Goal: Task Accomplishment & Management: Use online tool/utility

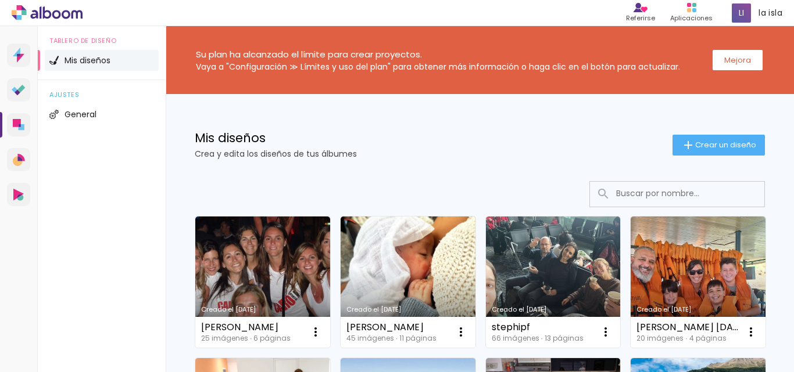
click at [482, 155] on p "Crea y edita los diseños de tus álbumes" at bounding box center [434, 154] width 478 height 8
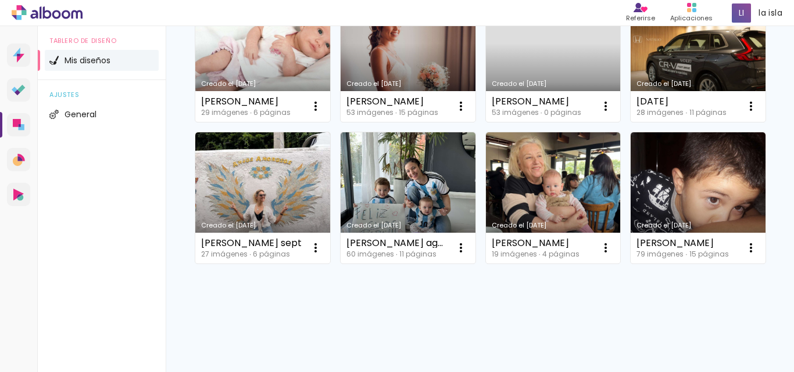
scroll to position [872, 0]
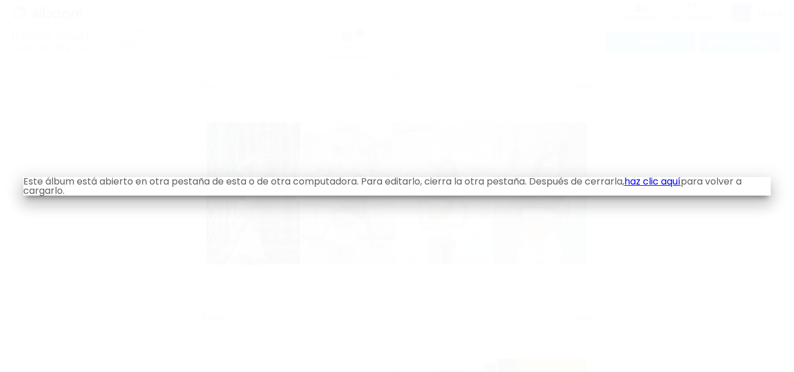
click at [364, 77] on iron-overlay-backdrop at bounding box center [397, 186] width 794 height 372
click at [661, 180] on font "haz clic aquí" at bounding box center [652, 181] width 56 height 13
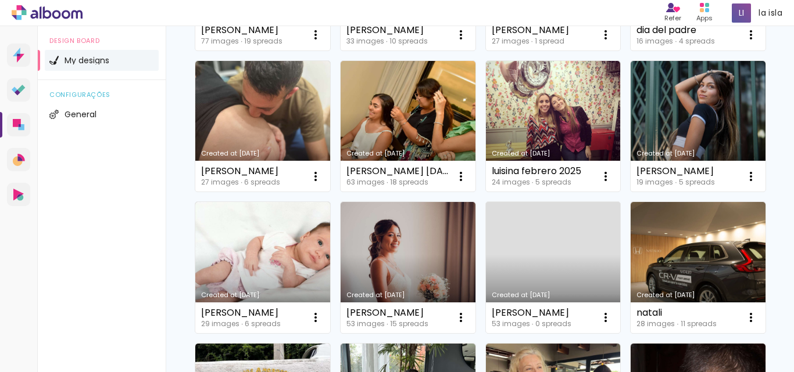
scroll to position [697, 0]
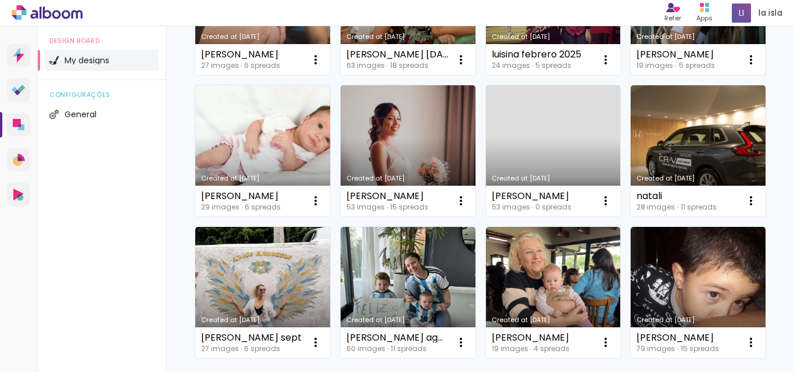
click at [631, 76] on link "Created at [DATE]" at bounding box center [698, 9] width 135 height 131
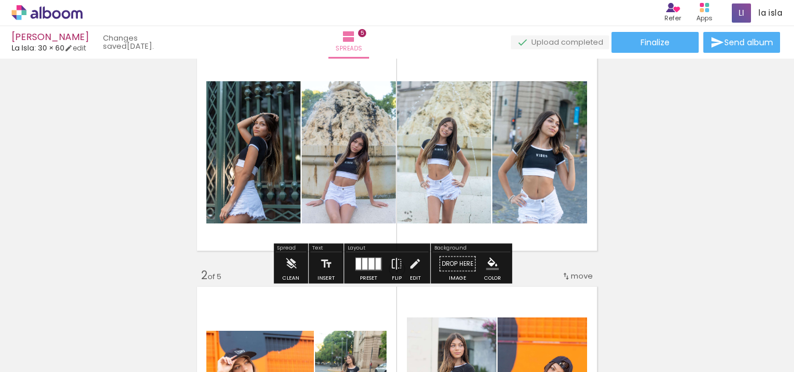
scroll to position [58, 0]
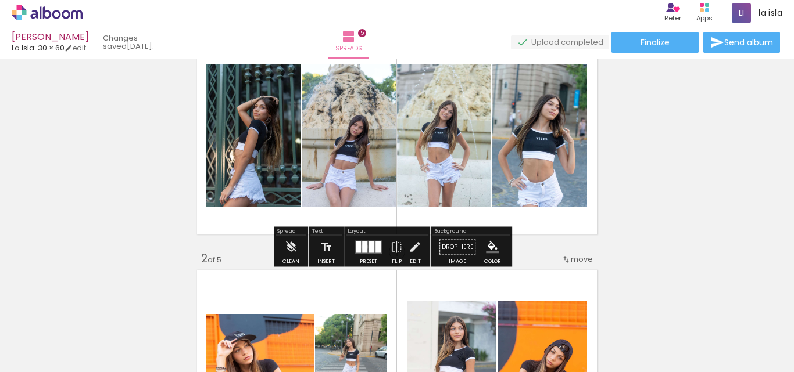
click at [363, 247] on div at bounding box center [364, 247] width 5 height 12
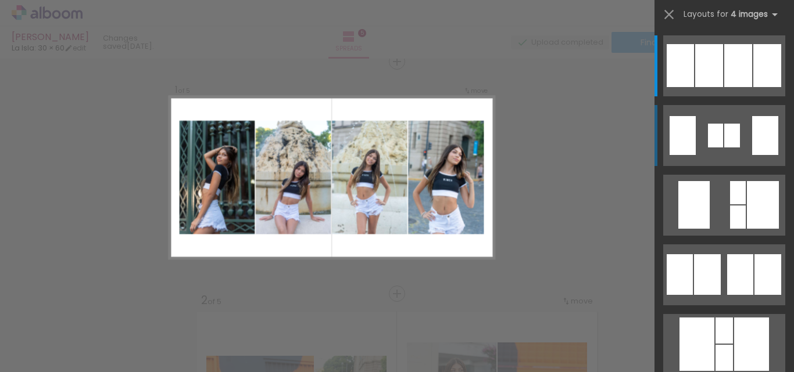
scroll to position [15, 0]
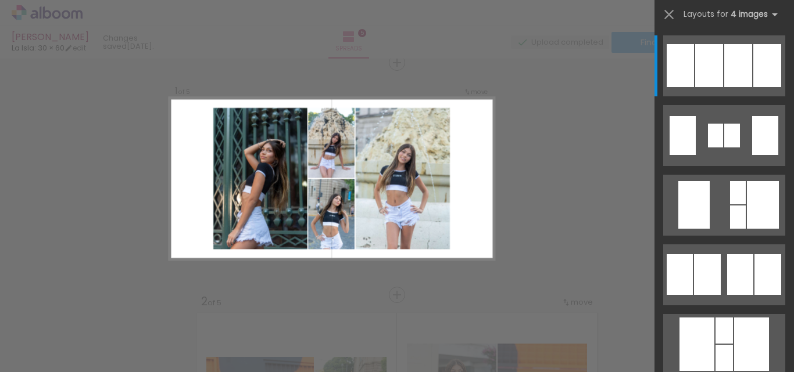
click at [0, 0] on slot at bounding box center [0, 0] width 0 height 0
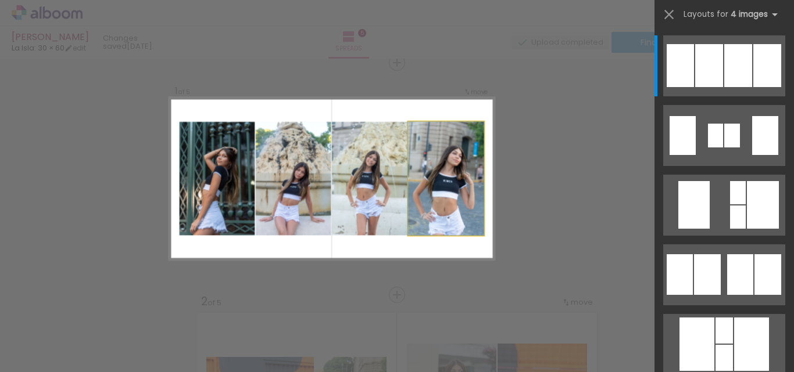
click at [437, 196] on quentale-photo at bounding box center [446, 179] width 76 height 114
click at [332, 230] on quentale-photo at bounding box center [370, 179] width 76 height 114
click at [725, 62] on div at bounding box center [738, 65] width 28 height 43
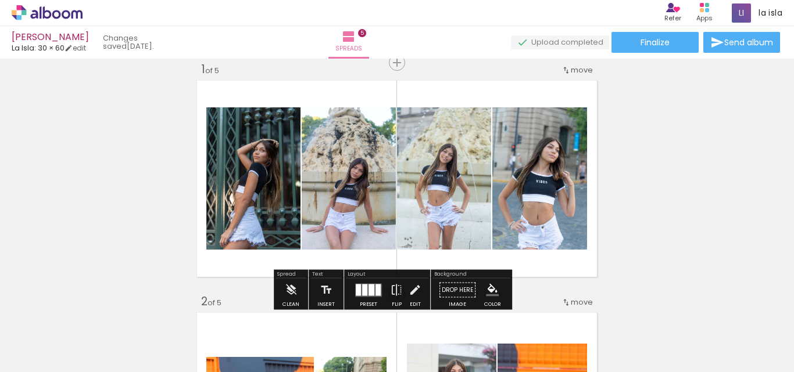
click at [544, 175] on quentale-photo at bounding box center [539, 179] width 95 height 142
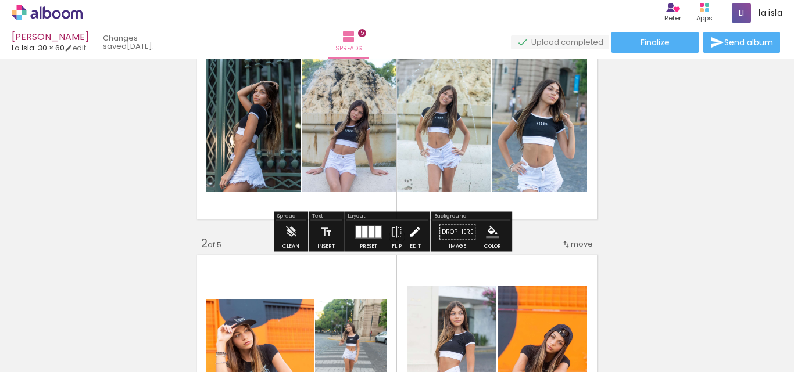
click at [417, 237] on iron-icon at bounding box center [415, 232] width 13 height 23
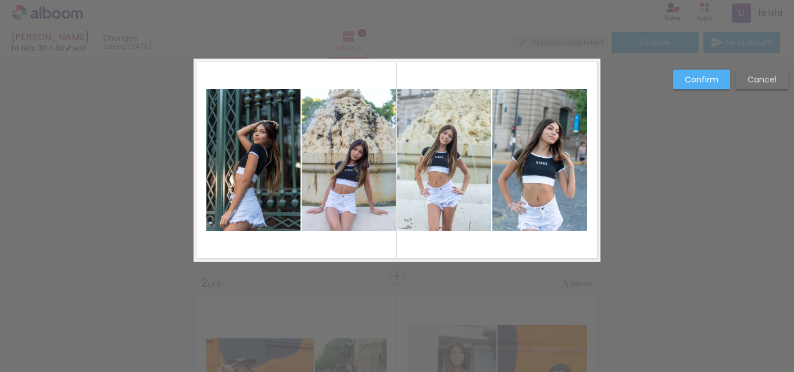
scroll to position [15, 0]
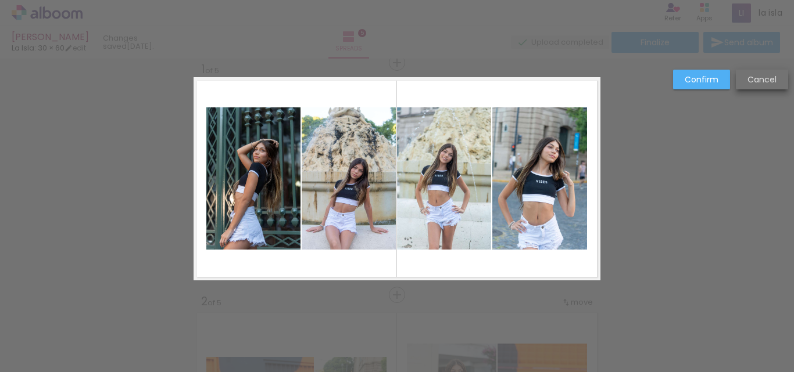
click at [0, 0] on slot "Cancel" at bounding box center [0, 0] width 0 height 0
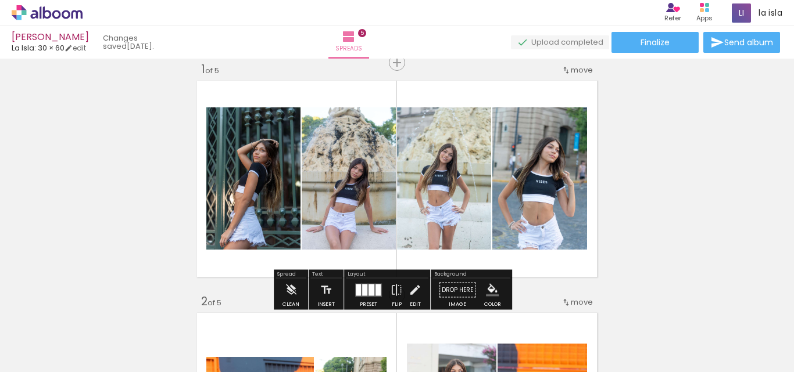
click at [489, 291] on iron-icon "color picker" at bounding box center [492, 290] width 13 height 13
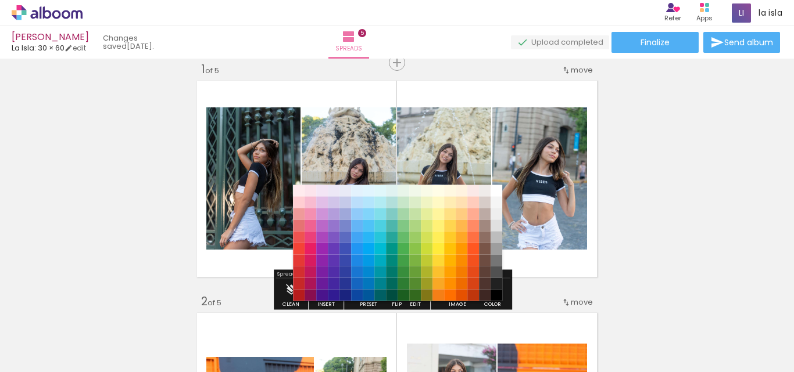
click at [529, 268] on quentale-layouter at bounding box center [397, 178] width 407 height 203
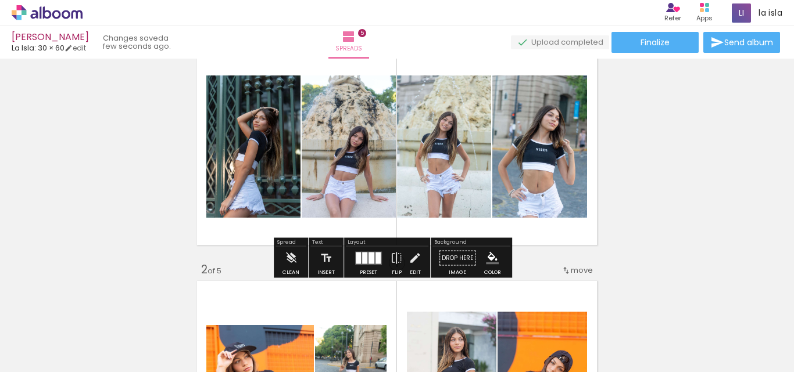
scroll to position [73, 0]
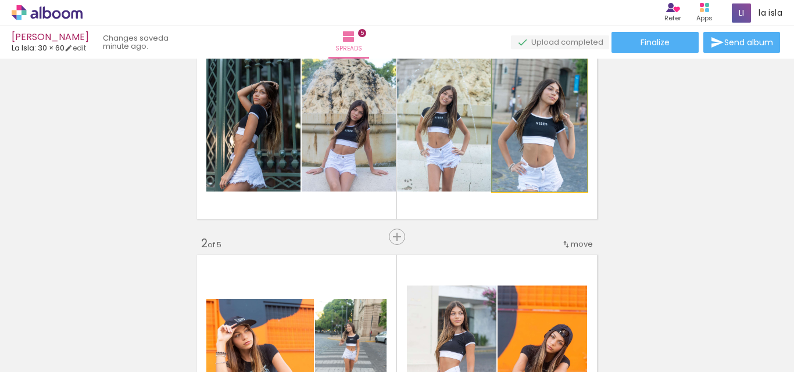
click at [556, 121] on quentale-photo at bounding box center [539, 120] width 95 height 142
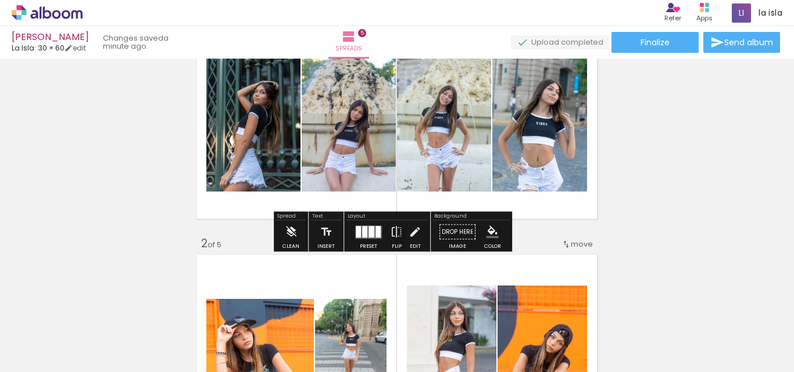
click at [368, 232] on div at bounding box center [371, 232] width 6 height 12
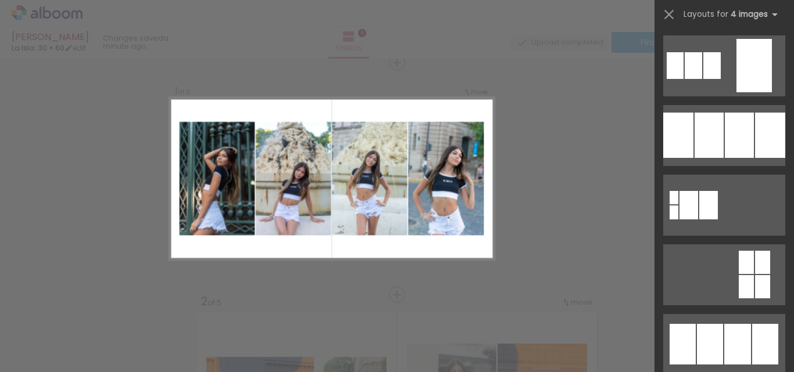
scroll to position [837, 0]
